Goal: Find specific page/section: Find specific page/section

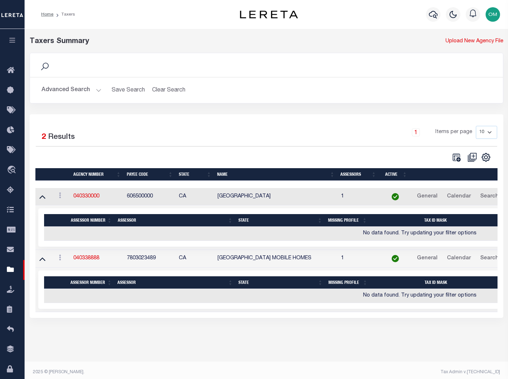
select select "CA"
click at [94, 91] on button "Advanced Search" at bounding box center [72, 90] width 60 height 14
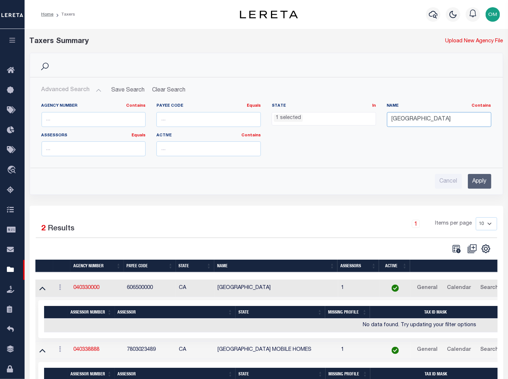
click at [456, 117] on input "[GEOGRAPHIC_DATA]" at bounding box center [439, 119] width 105 height 15
drag, startPoint x: 418, startPoint y: 116, endPoint x: 378, endPoint y: 117, distance: 40.9
click at [378, 116] on div "Agency Number Contains Contains Is Payee Code Equals Equals Is Not Equal To Is …" at bounding box center [266, 132] width 461 height 59
click at [478, 178] on input "Apply" at bounding box center [480, 181] width 24 height 15
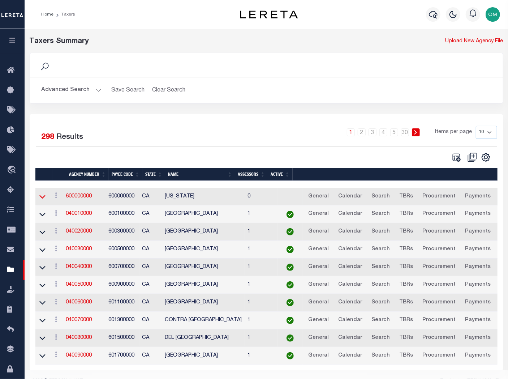
click at [40, 197] on icon at bounding box center [42, 197] width 6 height 8
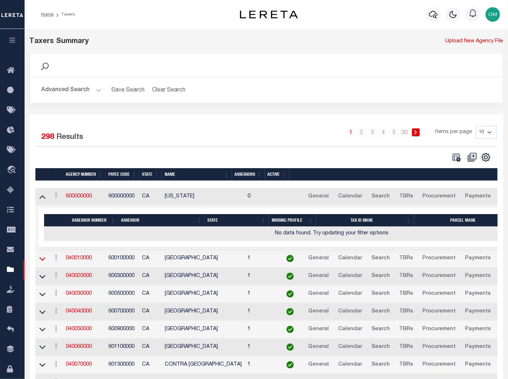
click at [41, 259] on icon at bounding box center [42, 259] width 6 height 8
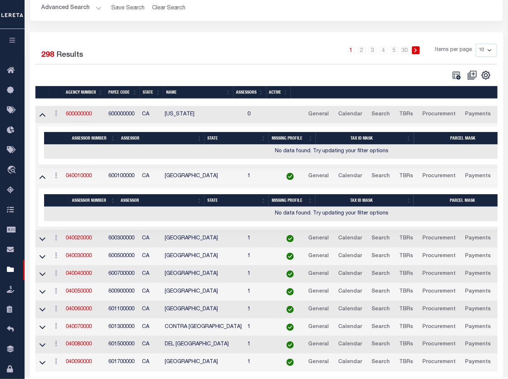
scroll to position [106, 0]
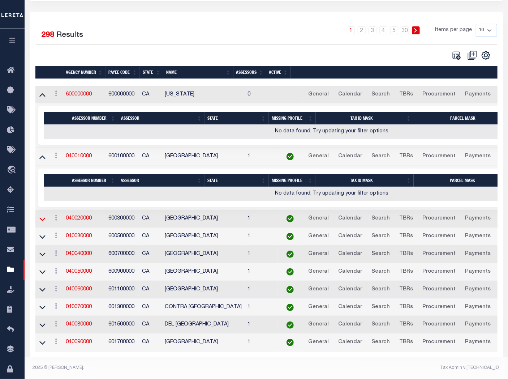
click at [43, 215] on icon at bounding box center [42, 219] width 6 height 8
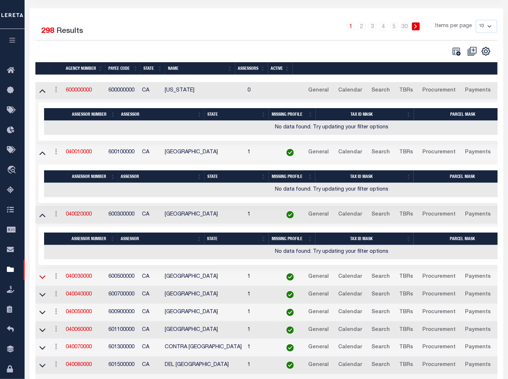
click at [41, 278] on icon at bounding box center [42, 278] width 6 height 4
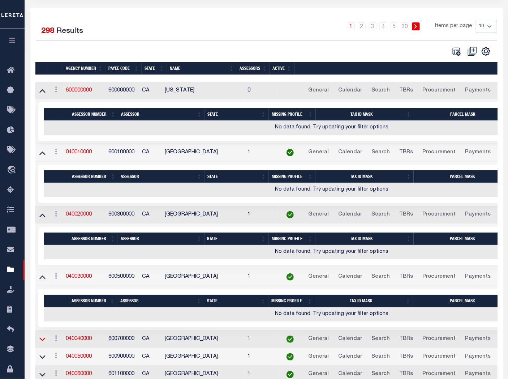
click at [41, 340] on icon at bounding box center [42, 340] width 6 height 4
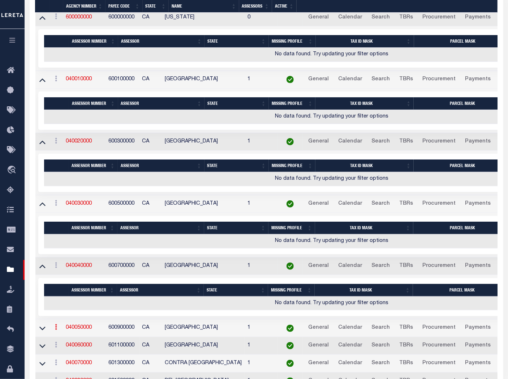
scroll to position [205, 0]
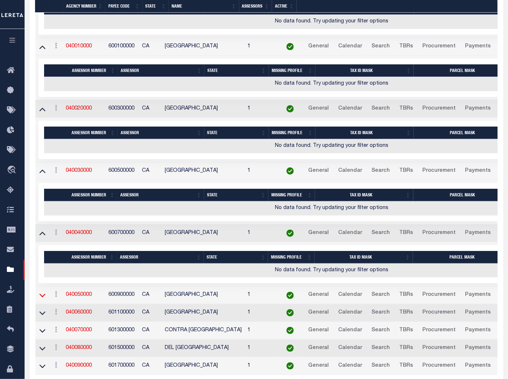
click at [41, 297] on icon at bounding box center [42, 295] width 6 height 8
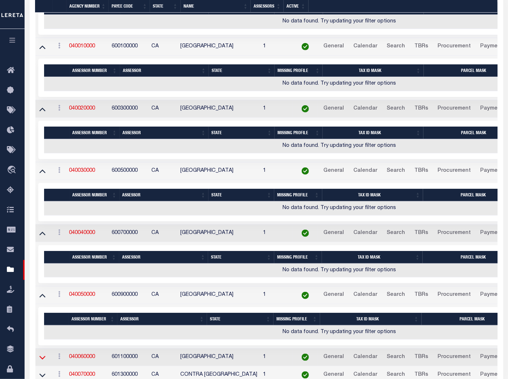
click at [39, 357] on icon at bounding box center [42, 358] width 6 height 8
